Goal: Information Seeking & Learning: Learn about a topic

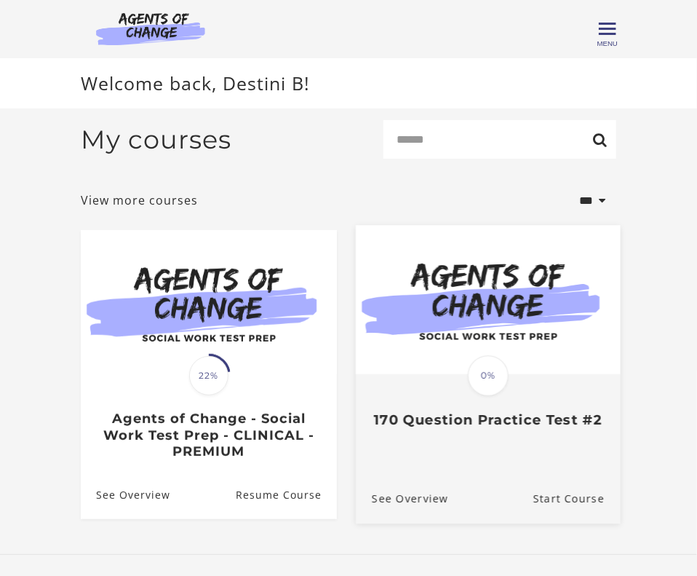
click at [486, 434] on link "Translation missing: en.liquid.partials.dashboard_course_card.progress_descript…" at bounding box center [488, 332] width 265 height 215
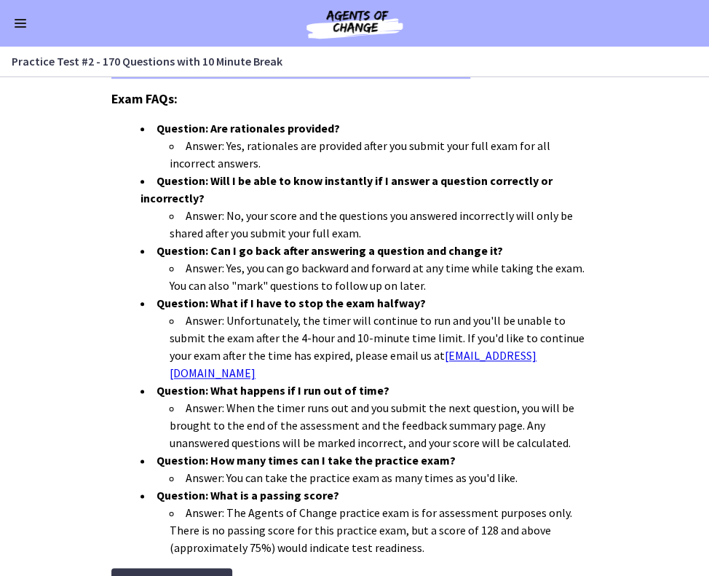
scroll to position [428, 0]
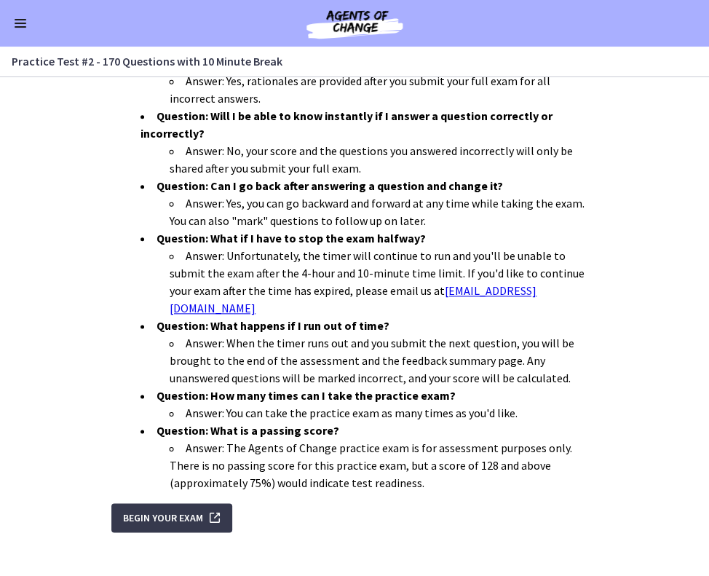
click at [20, 26] on span "Enable menu" at bounding box center [21, 26] width 12 height 1
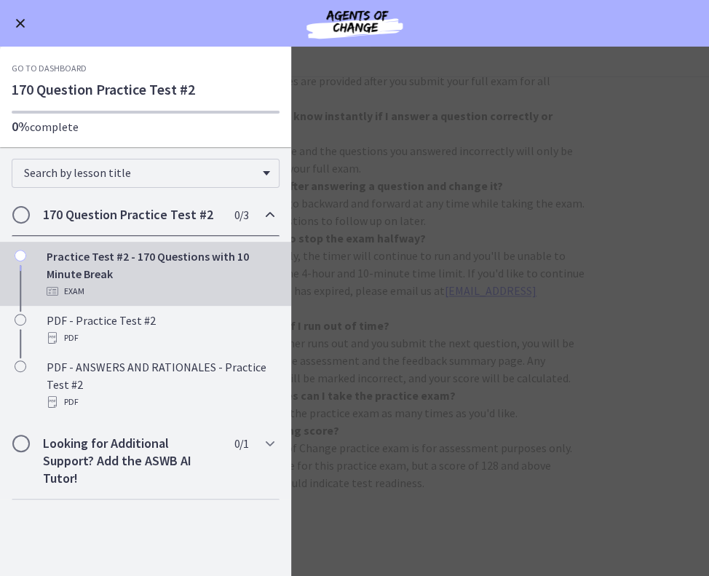
click at [353, 25] on img at bounding box center [354, 23] width 175 height 35
click at [347, 29] on img at bounding box center [354, 23] width 175 height 35
drag, startPoint x: 351, startPoint y: 17, endPoint x: 294, endPoint y: 7, distance: 57.8
click at [294, 7] on img at bounding box center [354, 23] width 175 height 35
click at [21, 29] on button "Enable menu" at bounding box center [20, 23] width 17 height 17
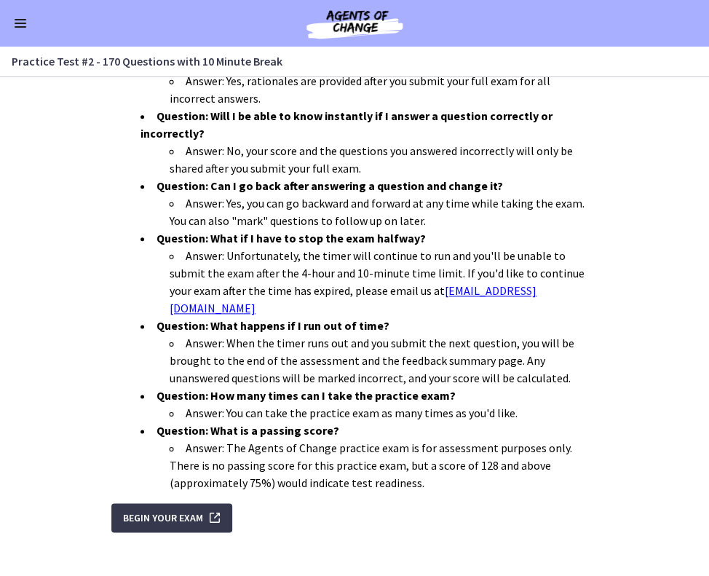
click at [20, 26] on span "Enable menu" at bounding box center [21, 26] width 12 height 1
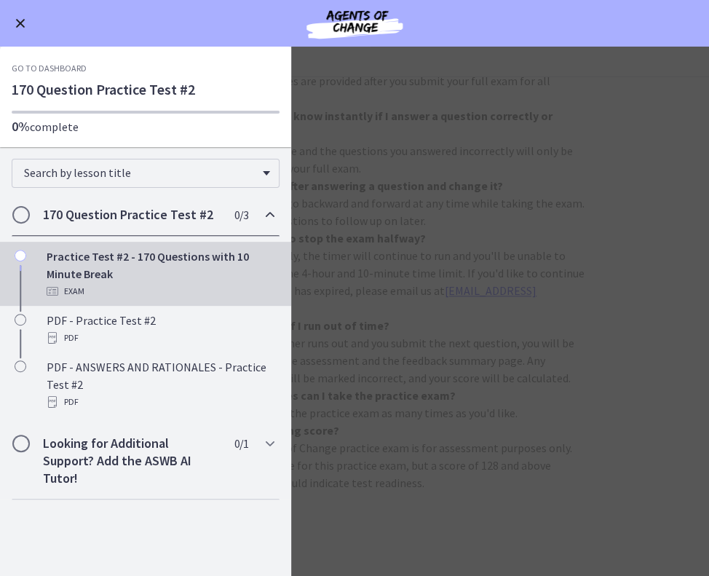
click at [32, 69] on link "Go to Dashboard" at bounding box center [49, 69] width 75 height 12
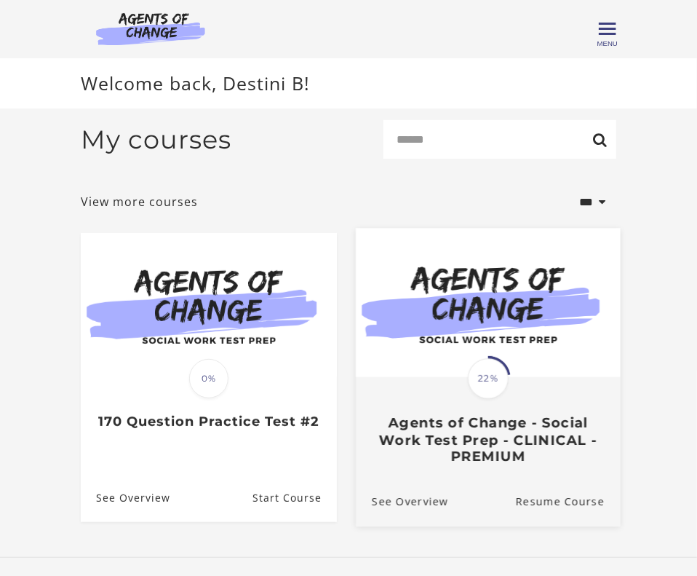
click at [422, 398] on div "Translation missing: en.liquid.partials.dashboard_course_card.progress_descript…" at bounding box center [488, 421] width 265 height 87
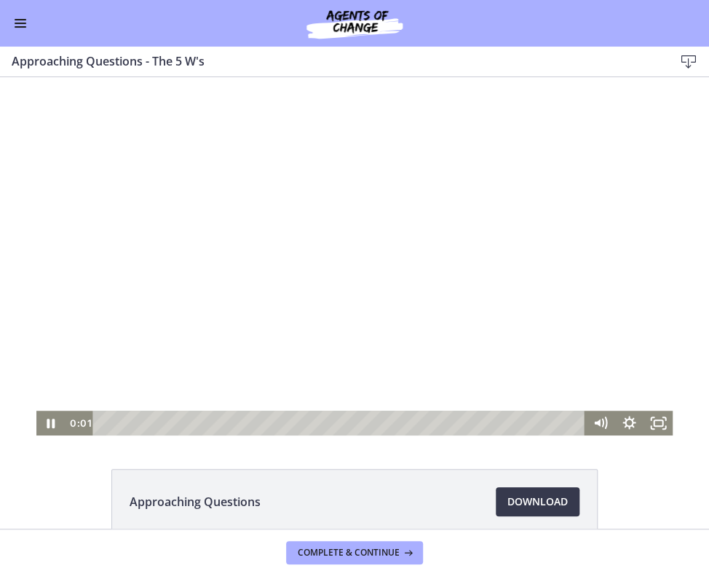
scroll to position [75, 0]
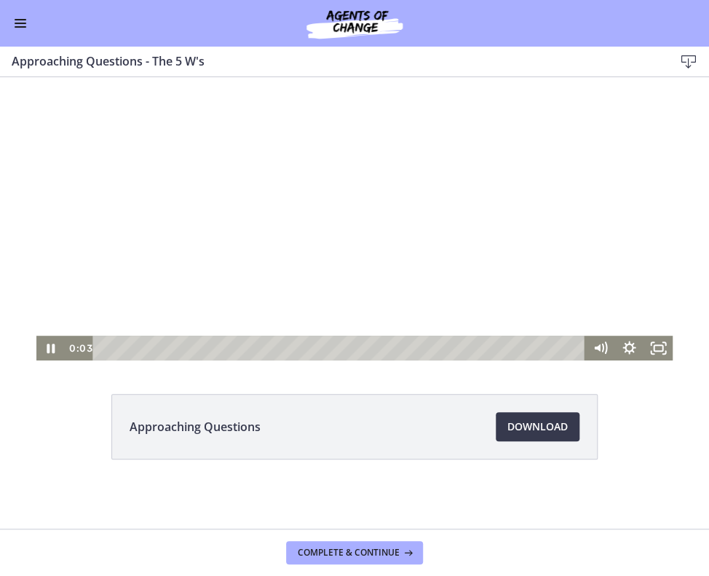
click at [108, 293] on div at bounding box center [354, 181] width 637 height 358
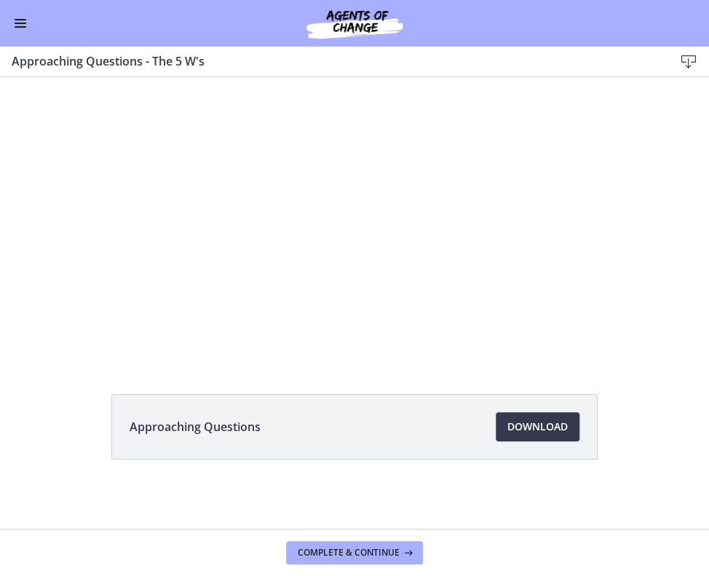
click at [28, 27] on button "Enable menu" at bounding box center [20, 23] width 17 height 17
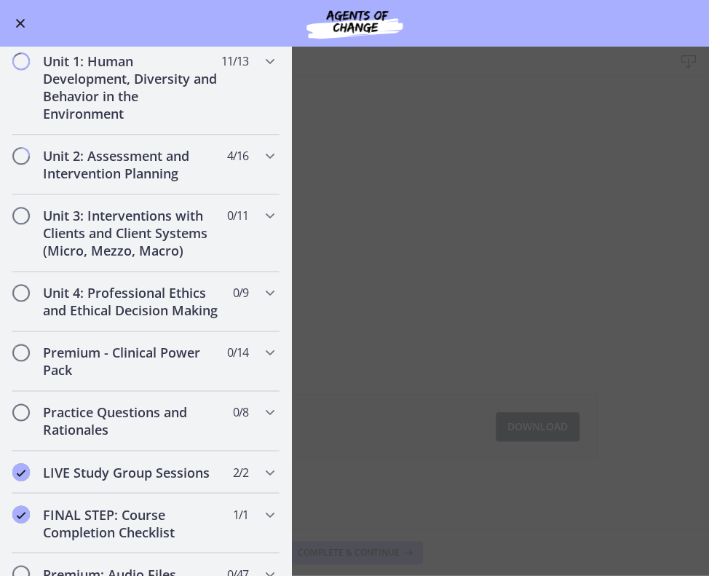
scroll to position [783, 0]
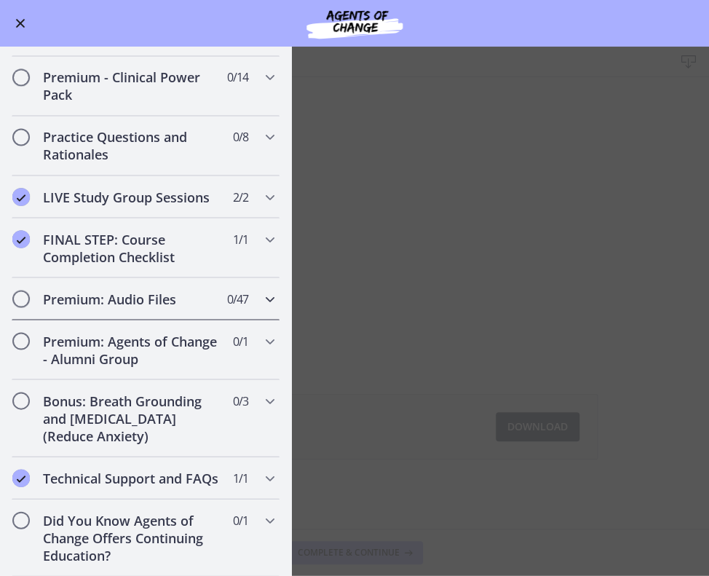
click at [223, 293] on div "Premium: Audio Files 0 / 47 Completed" at bounding box center [146, 298] width 268 height 42
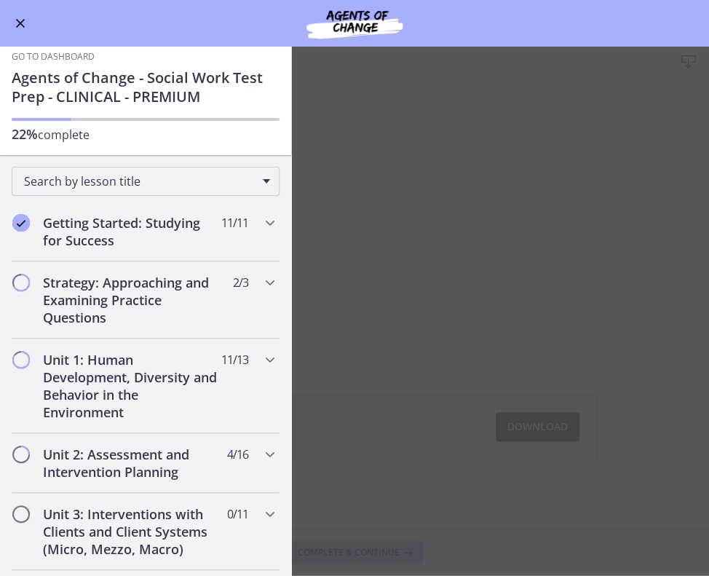
scroll to position [0, 0]
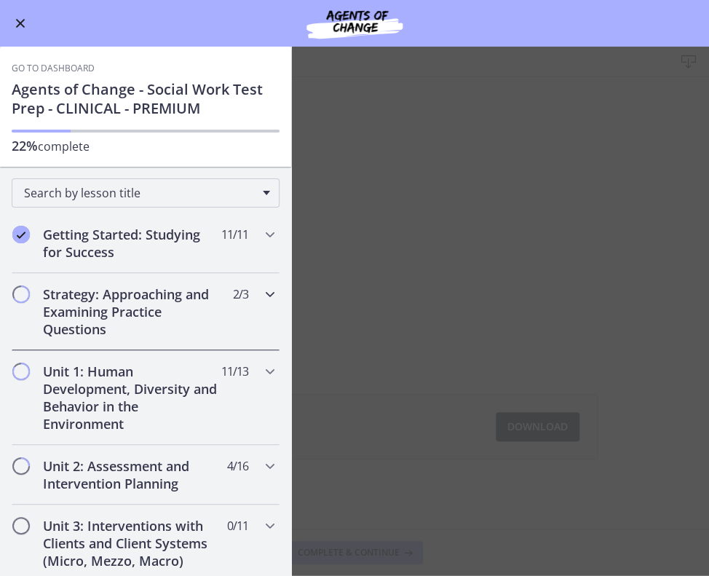
click at [173, 303] on h2 "Strategy: Approaching and Examining Practice Questions" at bounding box center [132, 311] width 178 height 52
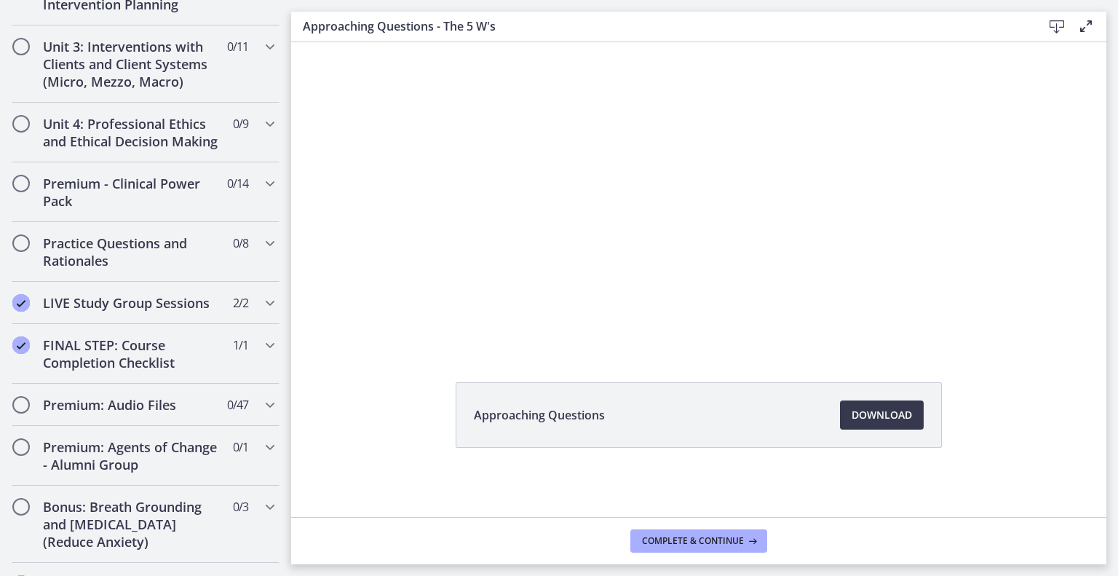
scroll to position [848, 0]
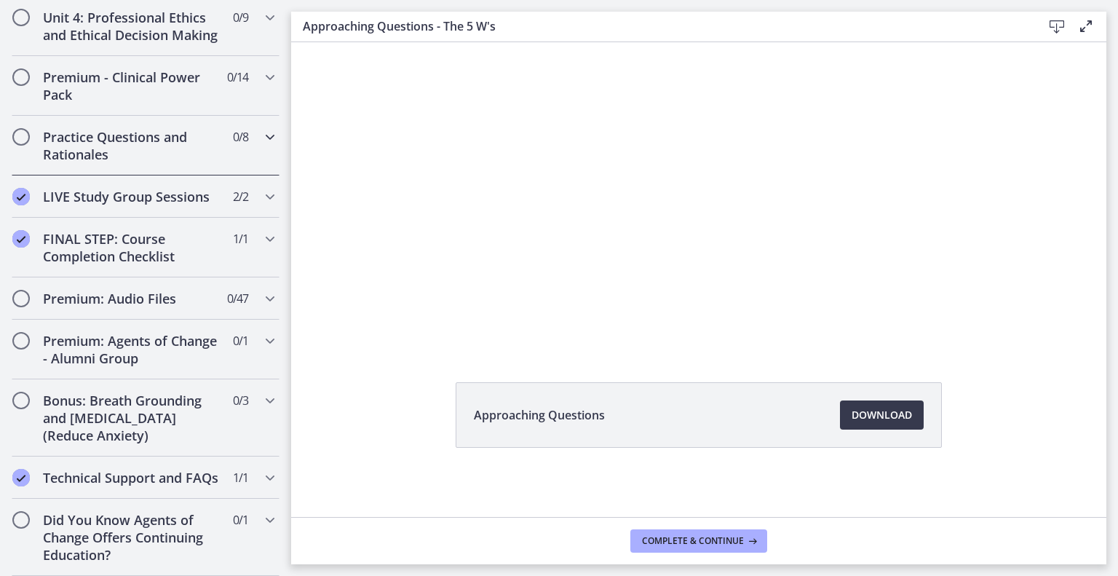
click at [159, 128] on h2 "Practice Questions and Rationales" at bounding box center [132, 145] width 178 height 35
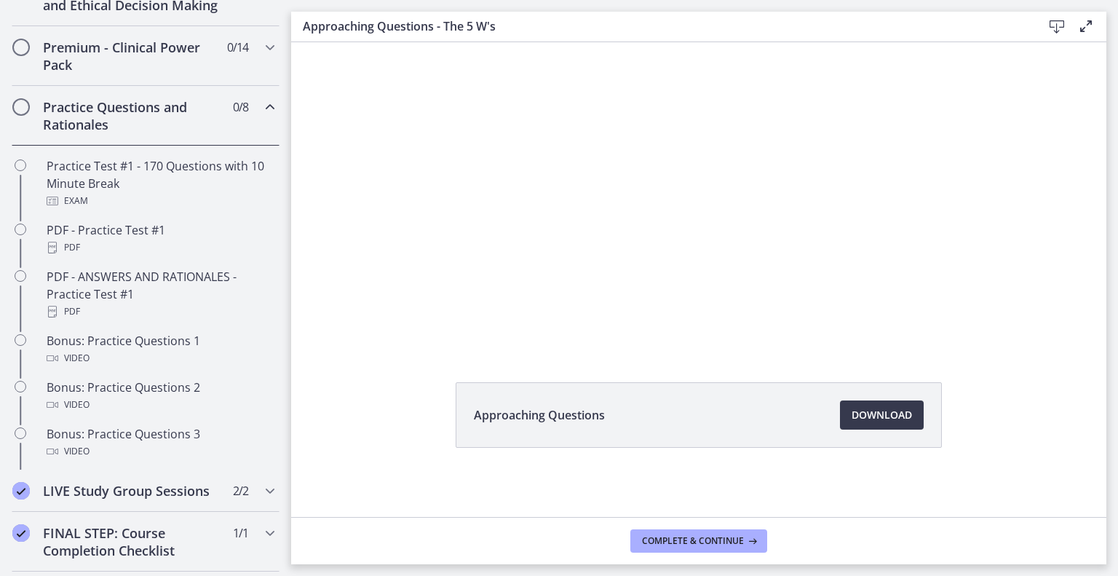
scroll to position [679, 0]
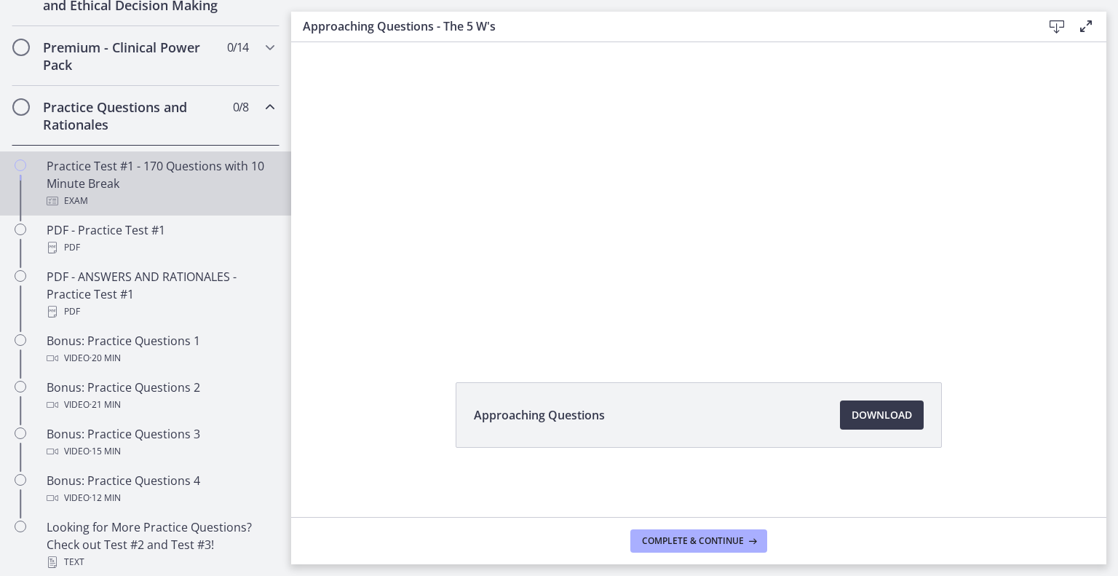
click at [157, 183] on div "Practice Test #1 - 170 Questions with 10 Minute Break Exam" at bounding box center [160, 183] width 227 height 52
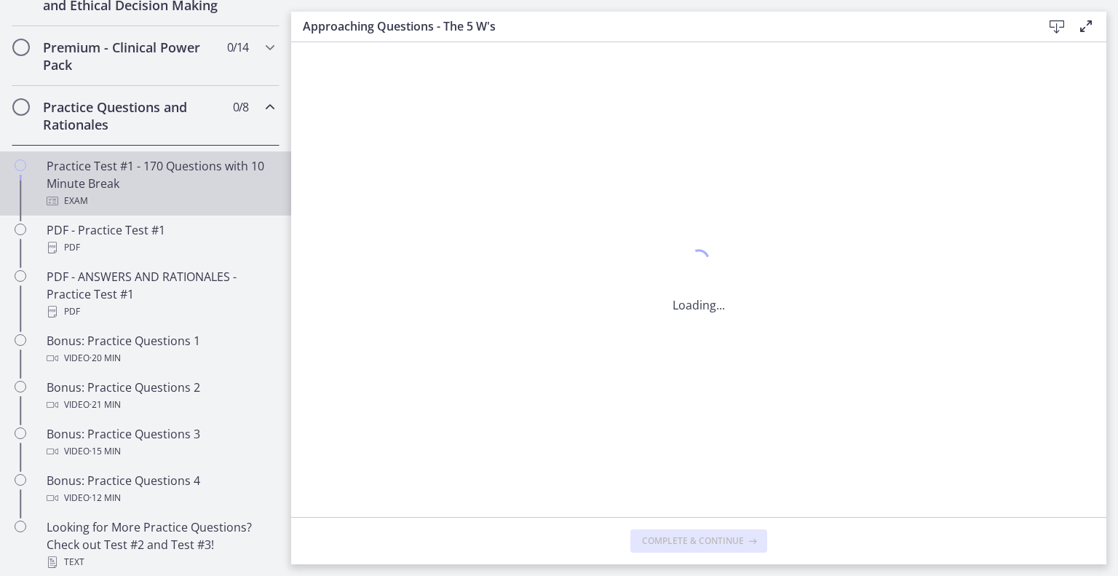
scroll to position [0, 0]
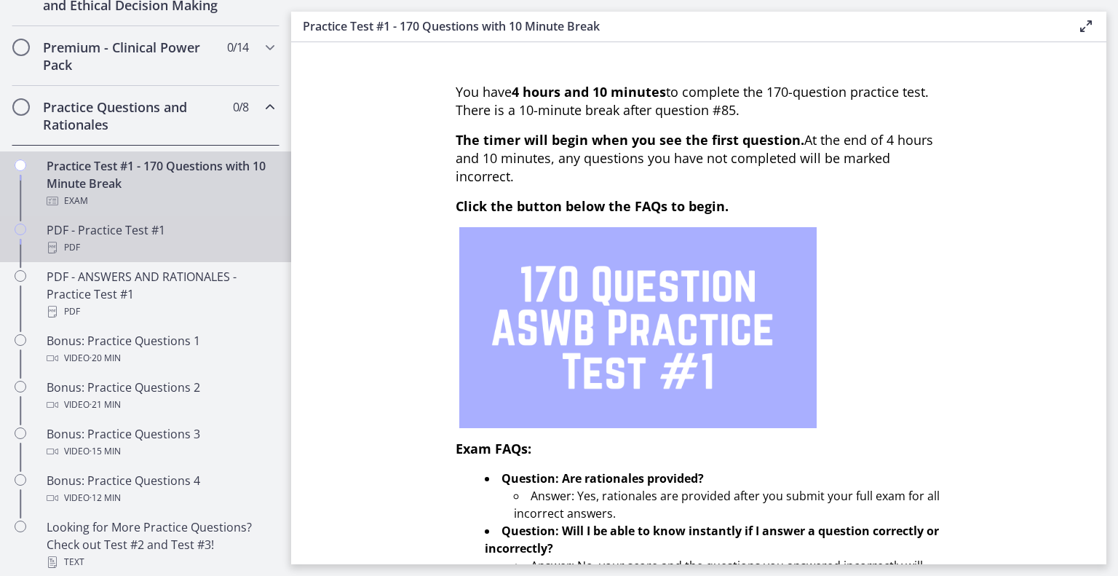
click at [131, 239] on div "PDF - Practice Test #1 PDF" at bounding box center [160, 238] width 227 height 35
